Goal: Navigation & Orientation: Find specific page/section

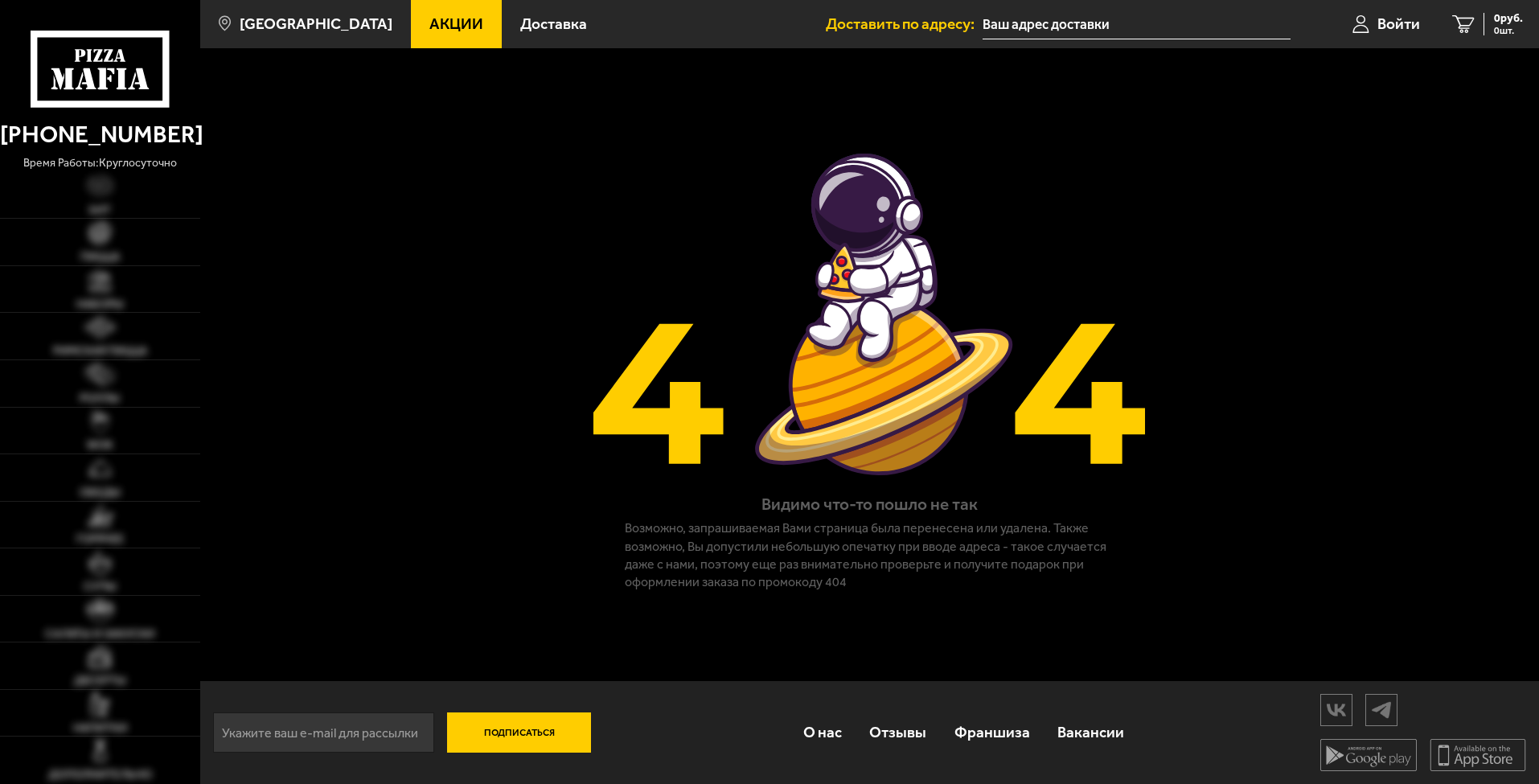
scroll to position [1, 0]
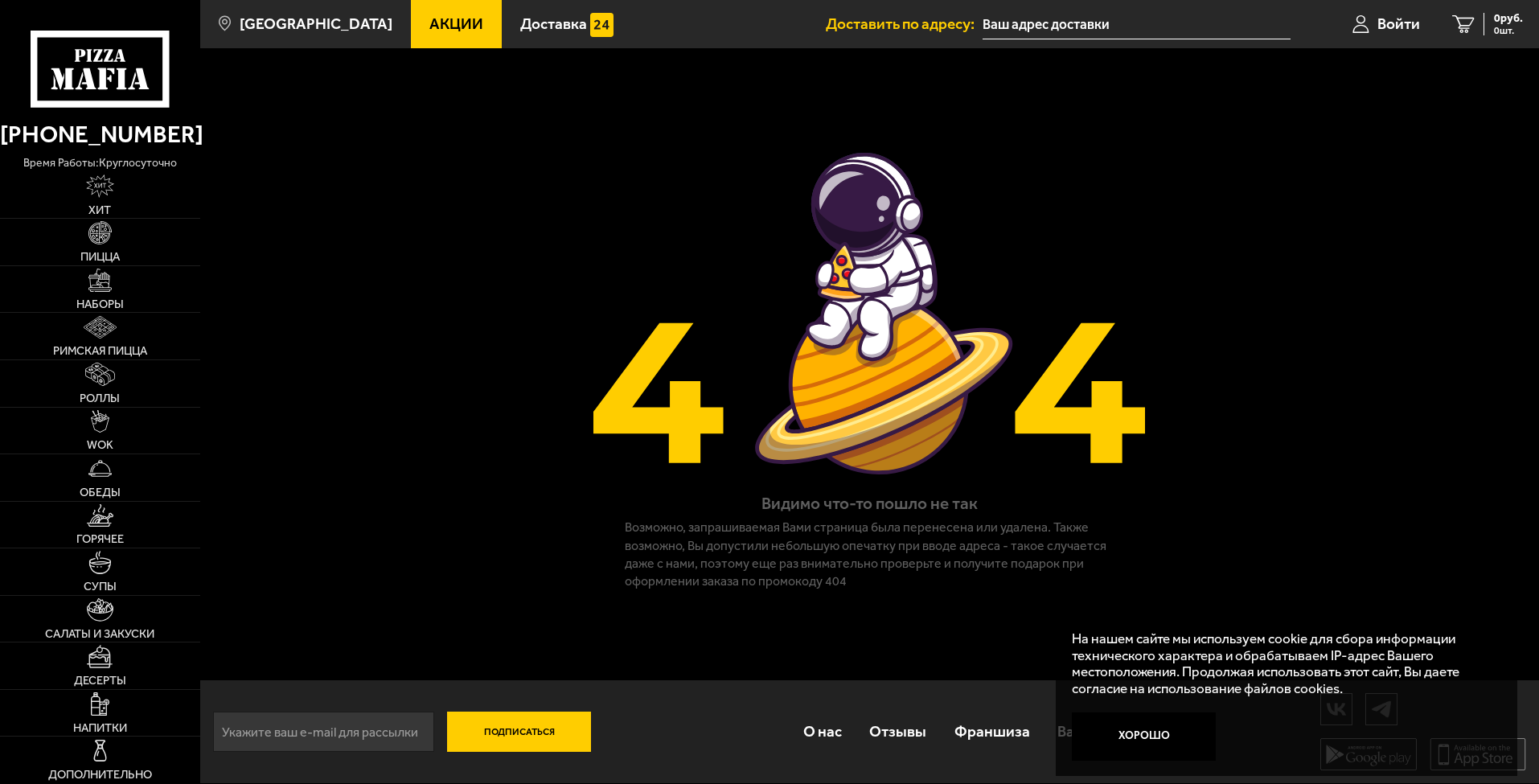
click at [437, 28] on span "Акции" at bounding box center [456, 24] width 54 height 16
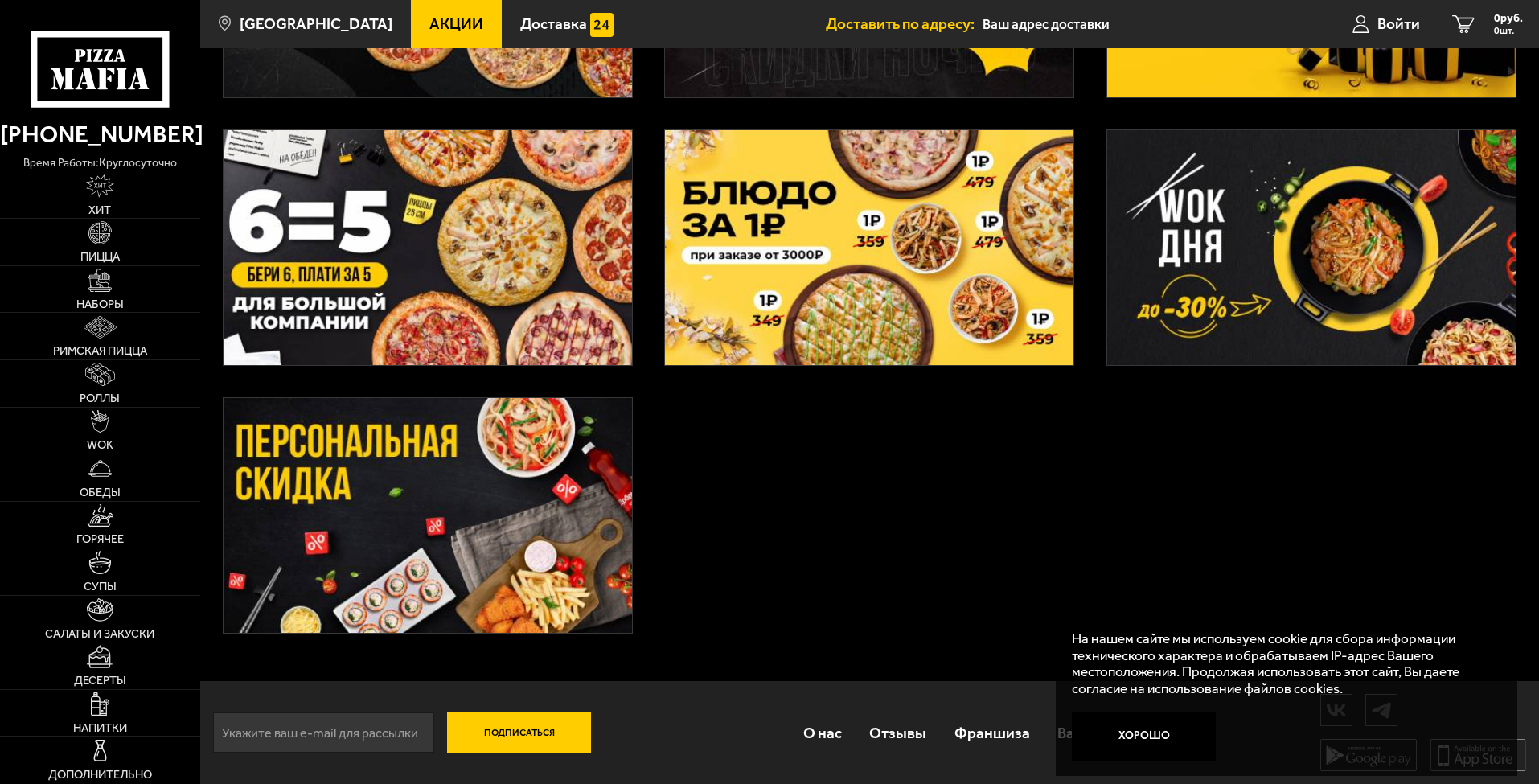
scroll to position [560, 0]
click at [912, 745] on link "Отзывы" at bounding box center [897, 732] width 84 height 52
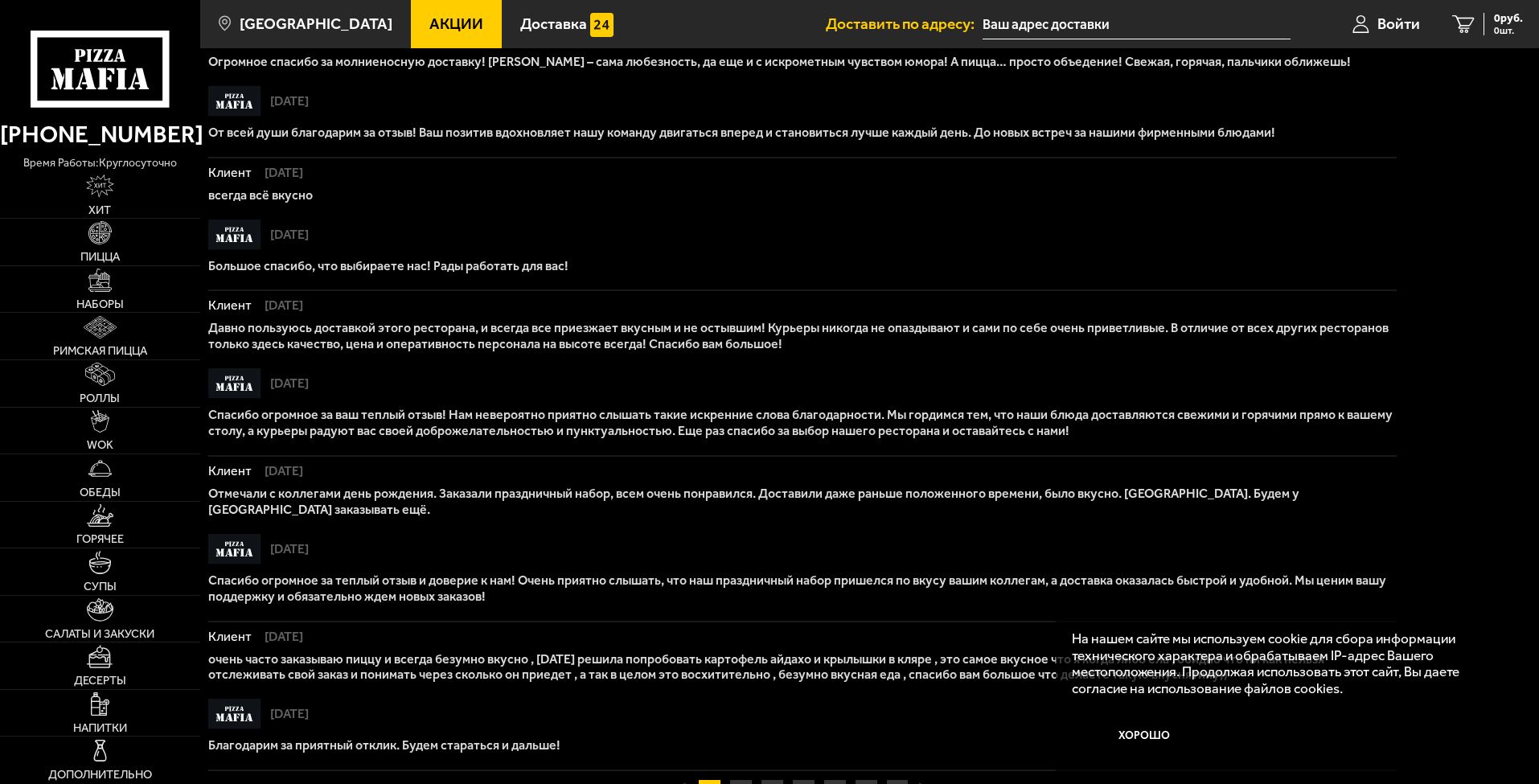
scroll to position [850, 0]
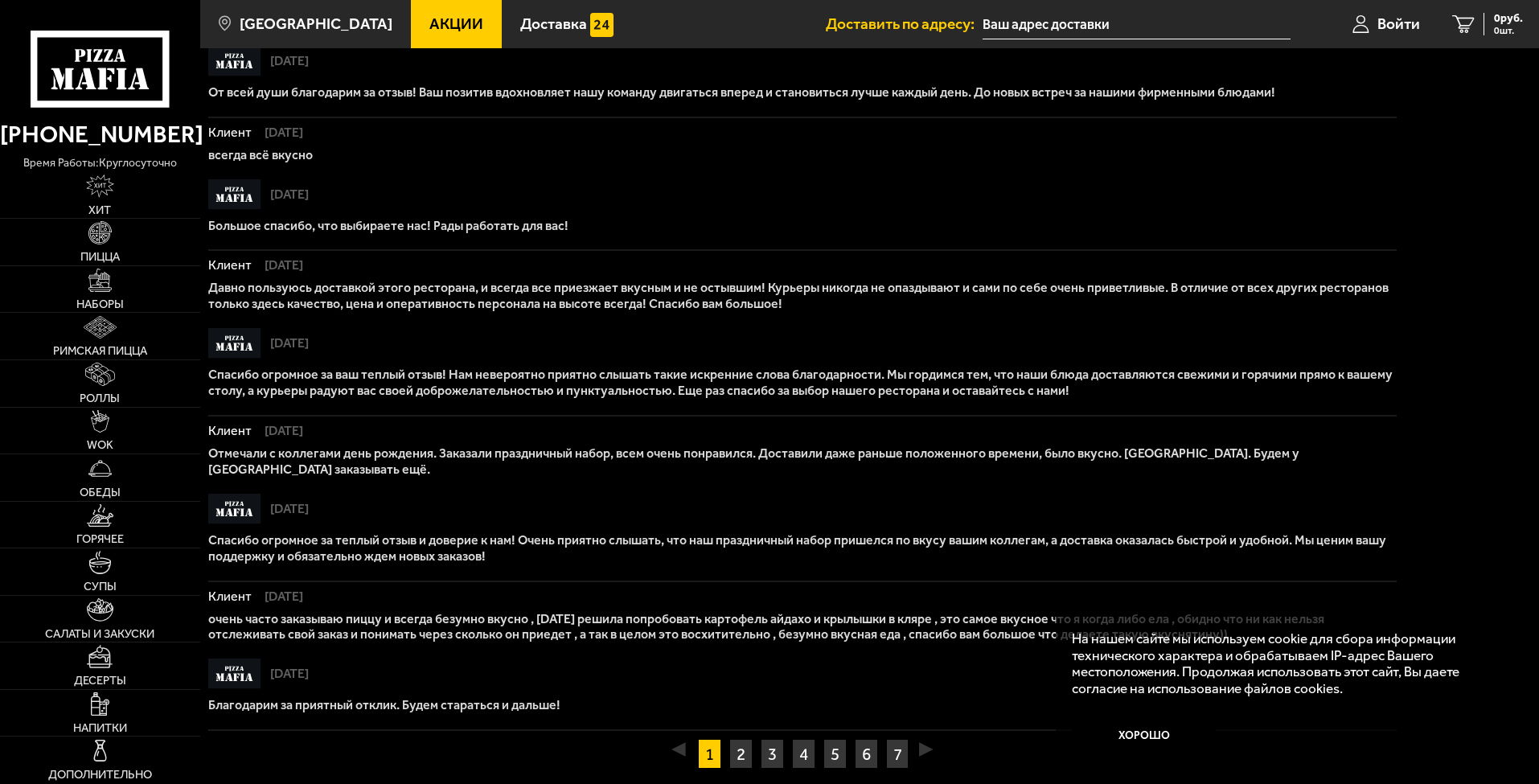
click at [1096, 25] on input "text" at bounding box center [1137, 25] width 308 height 29
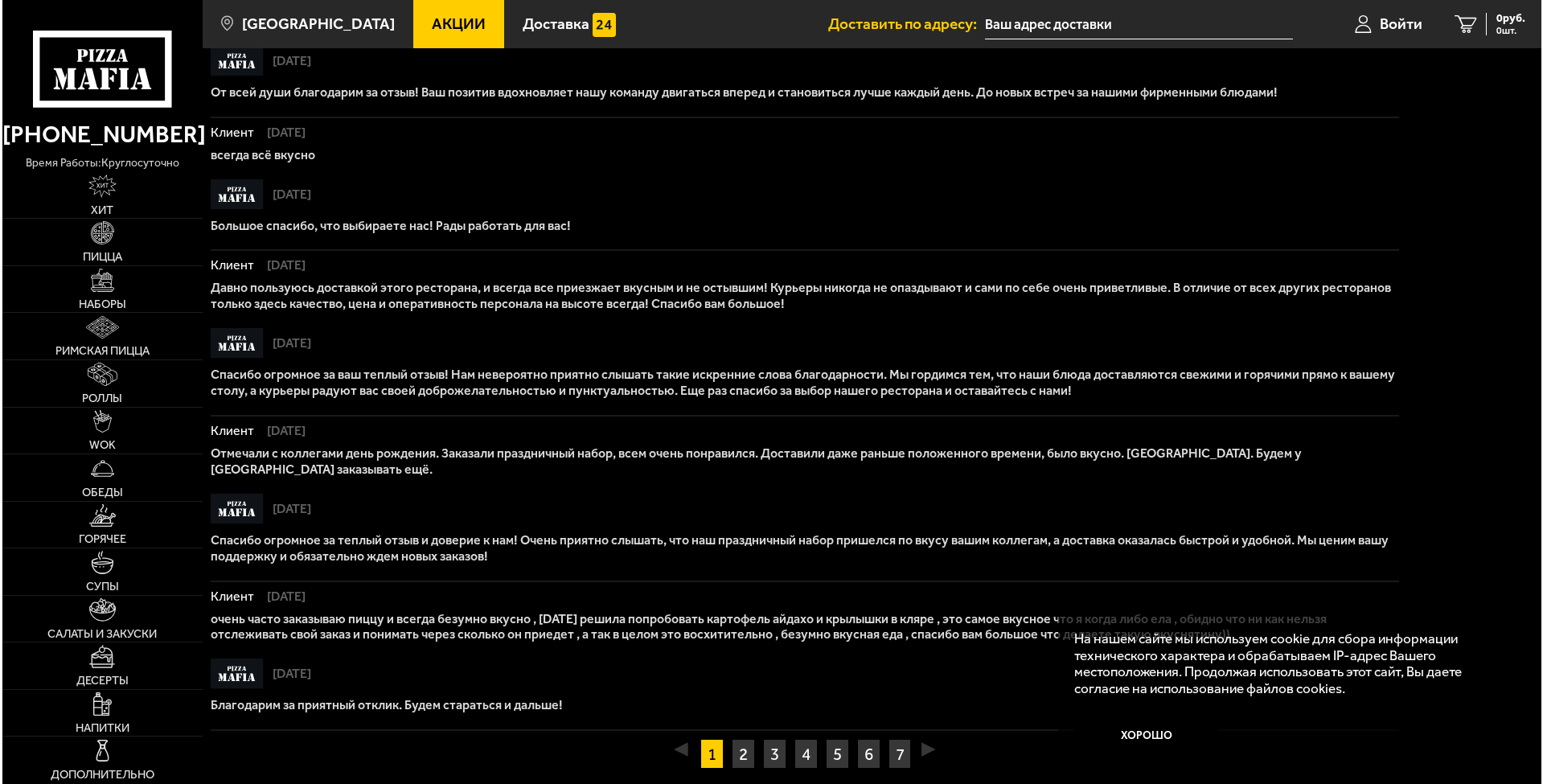
scroll to position [0, 0]
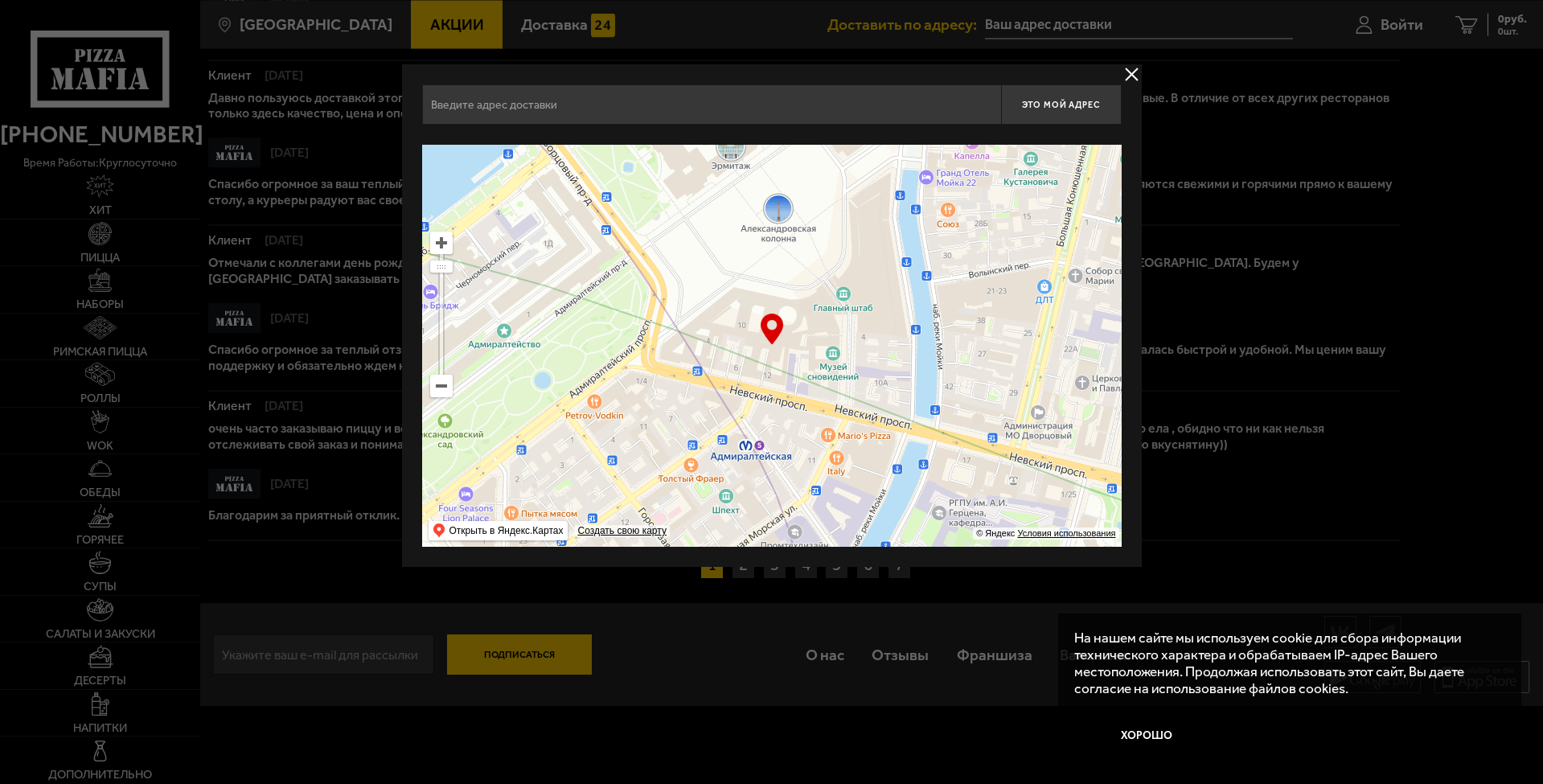
type input "[PERSON_NAME][STREET_ADDRESS]"
click at [520, 717] on div at bounding box center [771, 392] width 1543 height 784
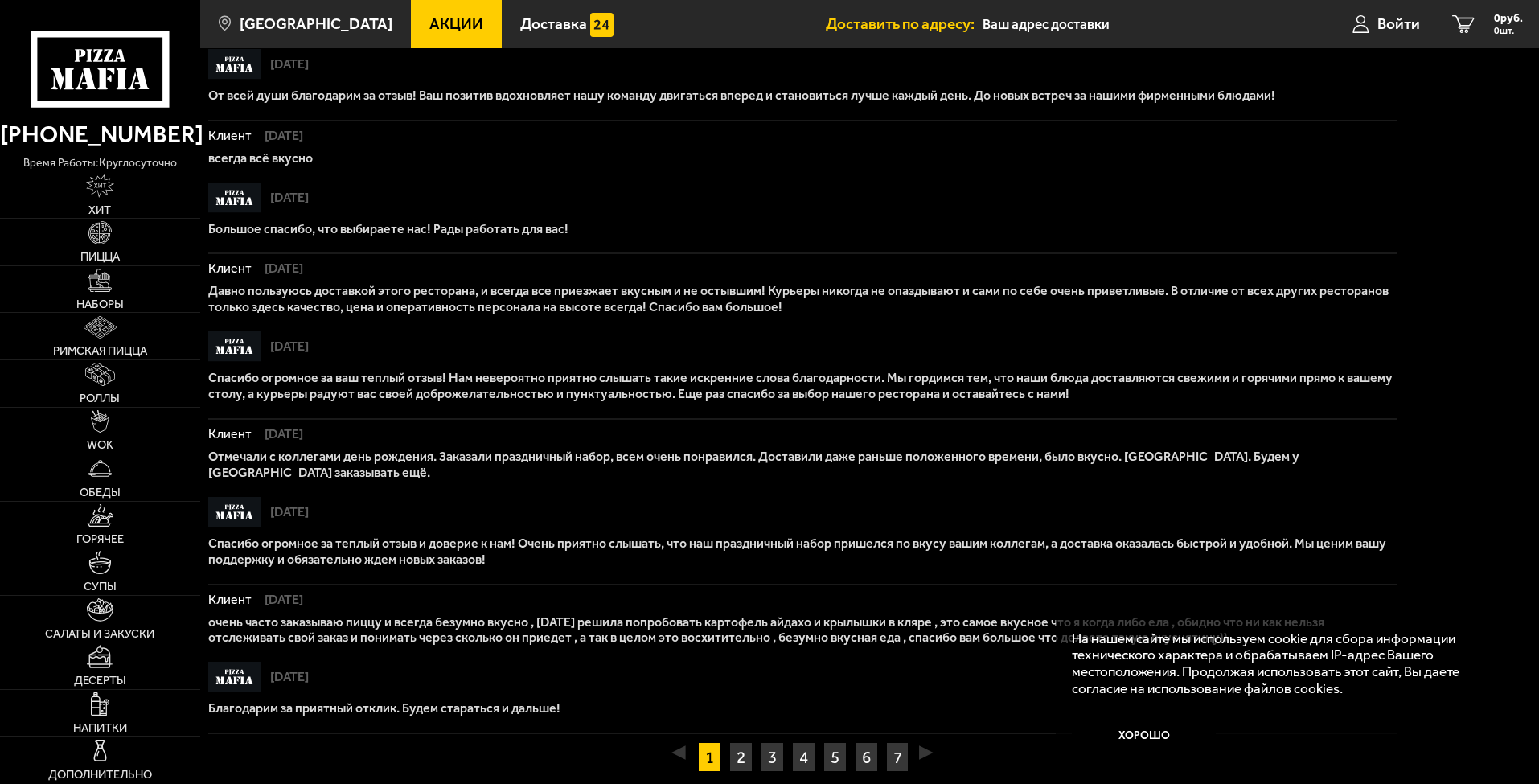
scroll to position [871, 0]
